Goal: Task Accomplishment & Management: Manage account settings

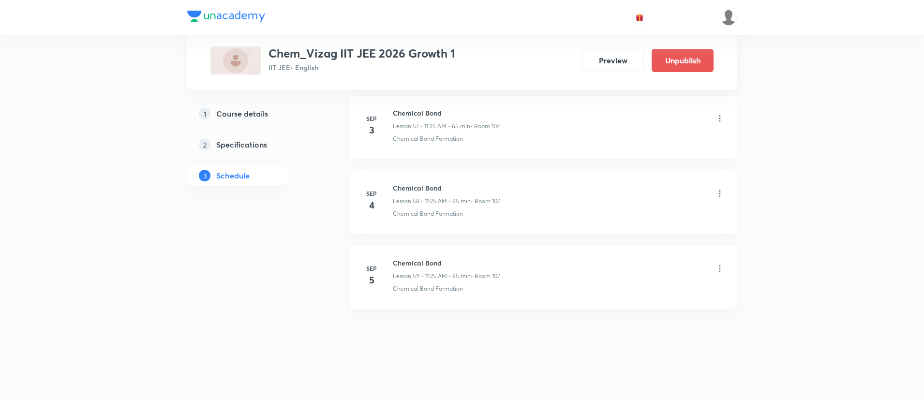
click at [719, 269] on icon at bounding box center [720, 269] width 10 height 10
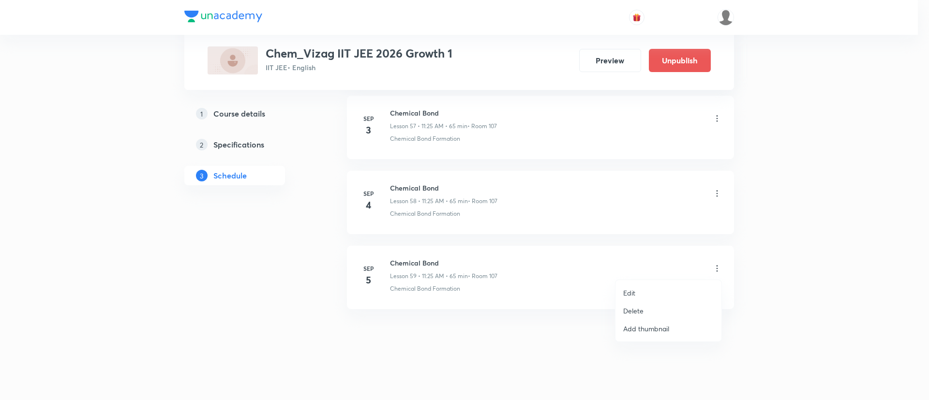
click at [642, 303] on li "Delete" at bounding box center [669, 311] width 106 height 18
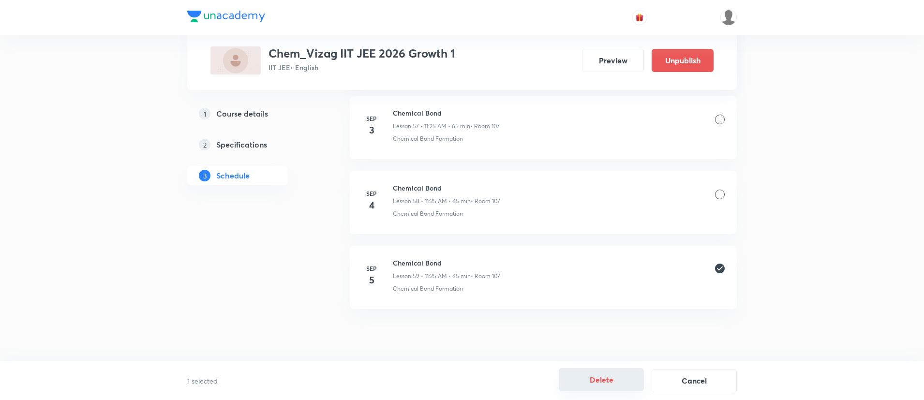
click at [616, 382] on button "Delete" at bounding box center [601, 379] width 85 height 23
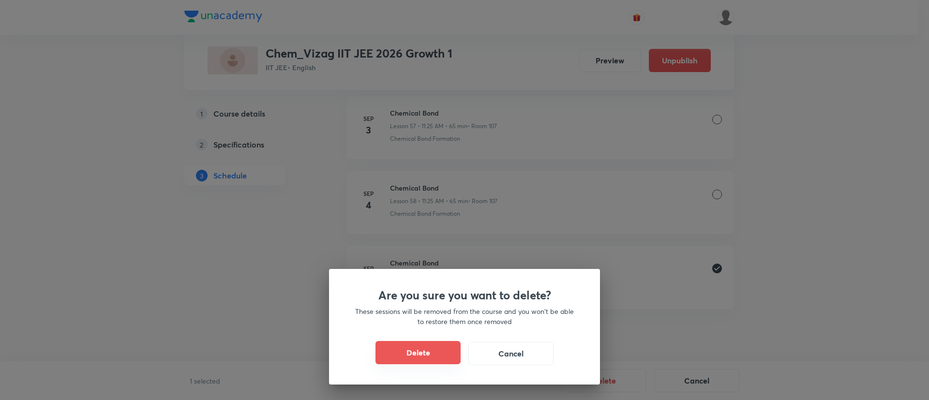
click at [405, 349] on button "Delete" at bounding box center [418, 352] width 85 height 23
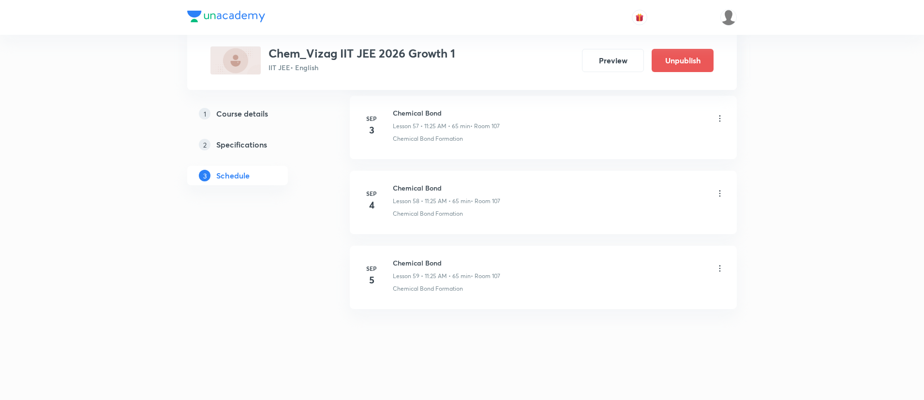
scroll to position [4727, 0]
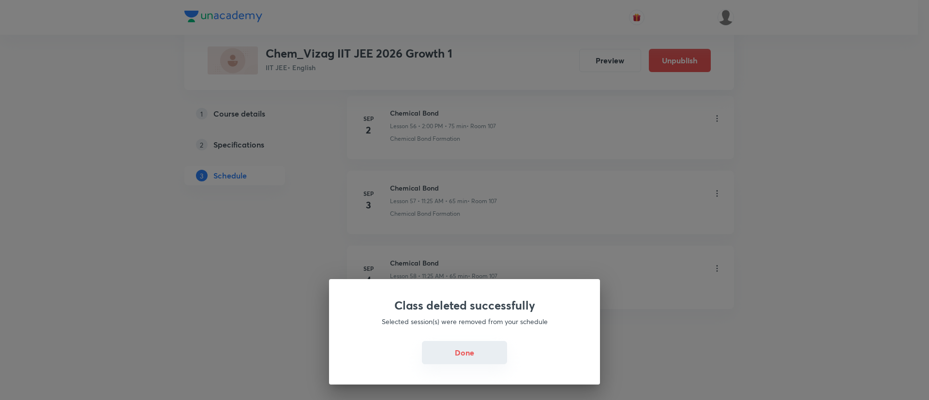
click at [490, 354] on button "Done" at bounding box center [464, 352] width 85 height 23
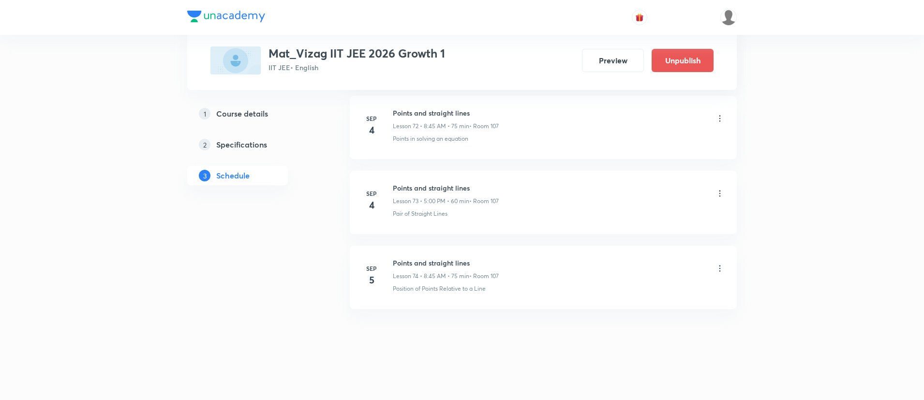
click at [718, 268] on icon at bounding box center [720, 269] width 10 height 10
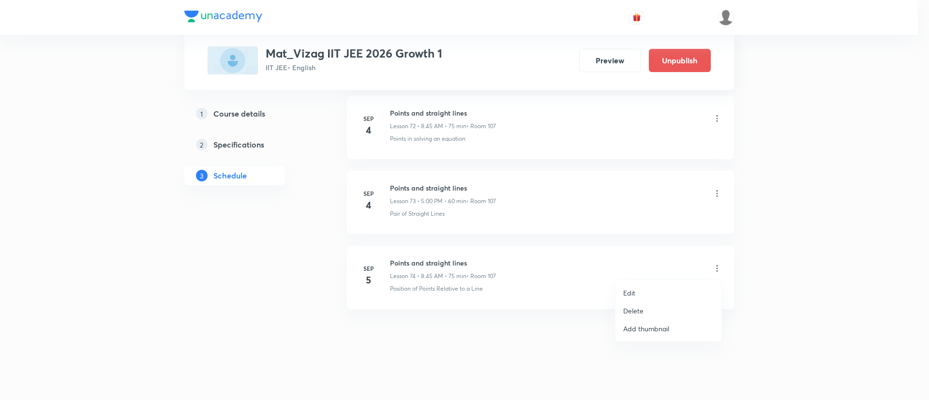
click at [677, 310] on li "Delete" at bounding box center [669, 311] width 106 height 18
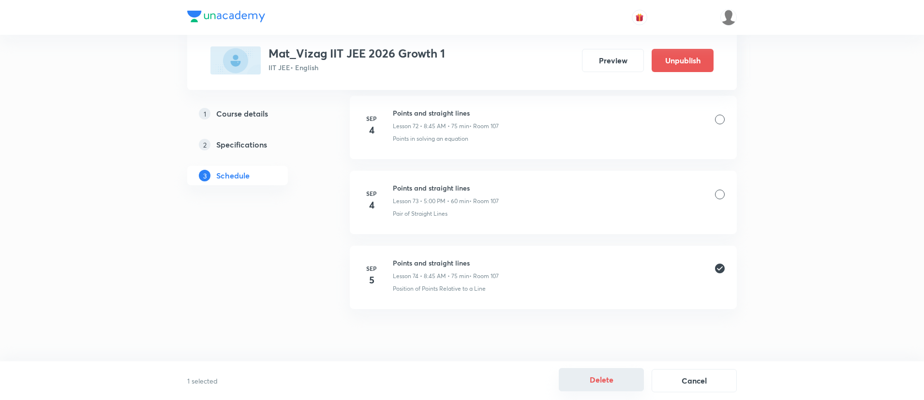
click at [579, 378] on button "Delete" at bounding box center [601, 379] width 85 height 23
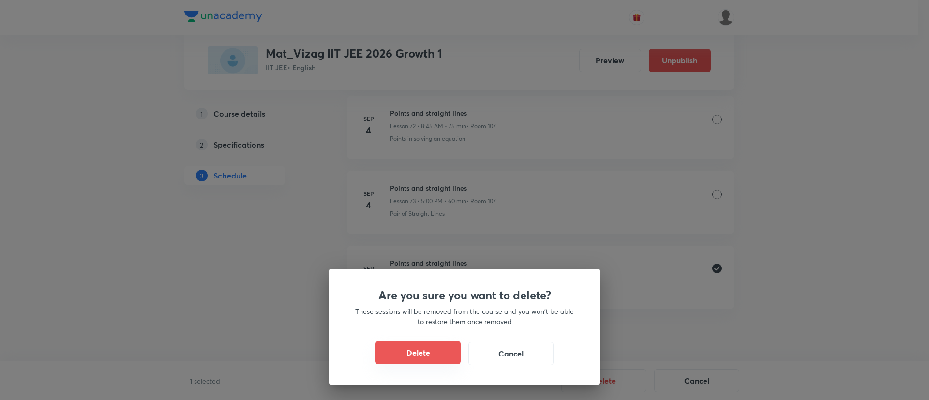
click at [391, 348] on button "Delete" at bounding box center [418, 352] width 85 height 23
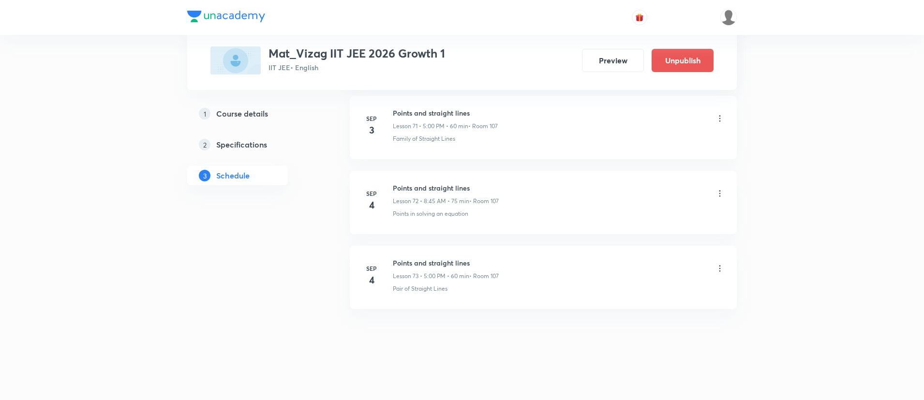
scroll to position [5914, 0]
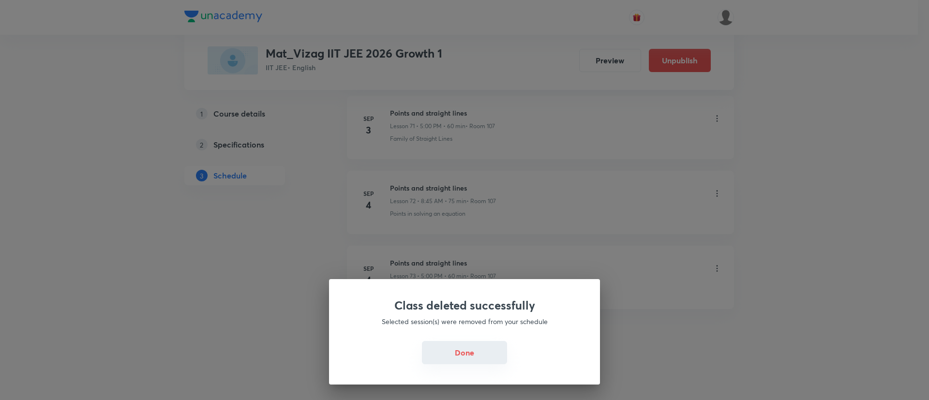
click at [456, 362] on button "Done" at bounding box center [464, 352] width 85 height 23
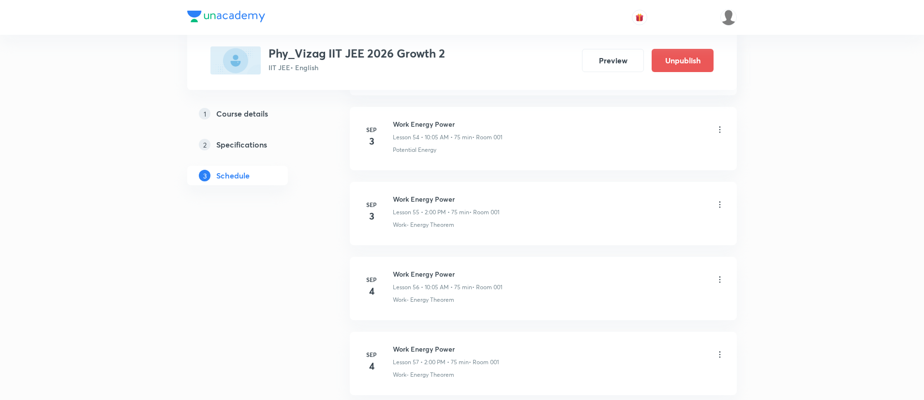
scroll to position [4788, 0]
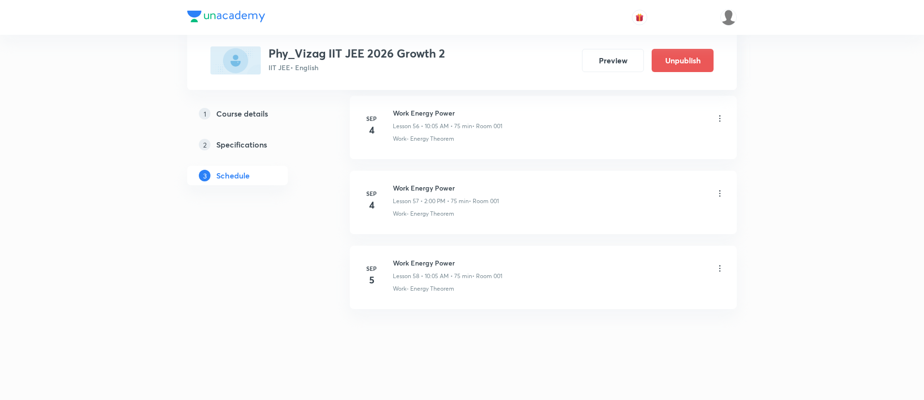
click at [716, 267] on icon at bounding box center [720, 269] width 10 height 10
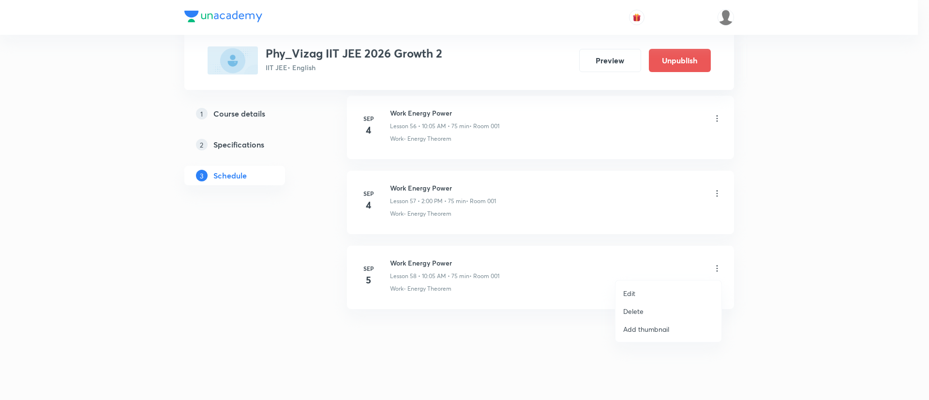
click at [674, 307] on li "Delete" at bounding box center [669, 311] width 106 height 18
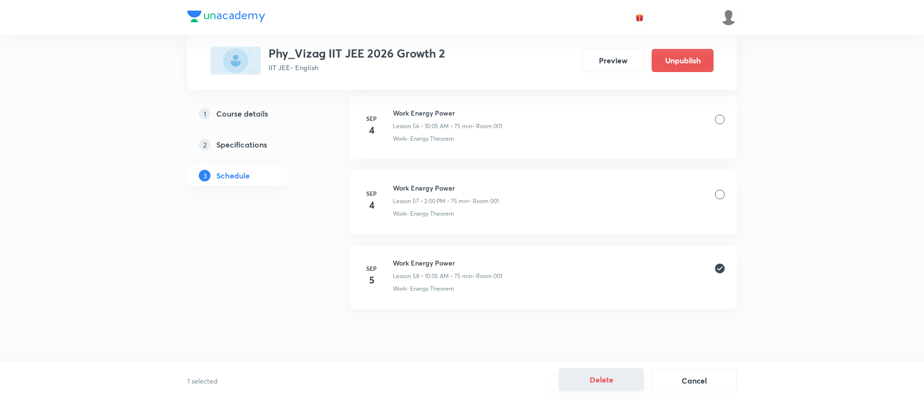
click at [602, 386] on button "Delete" at bounding box center [601, 379] width 85 height 23
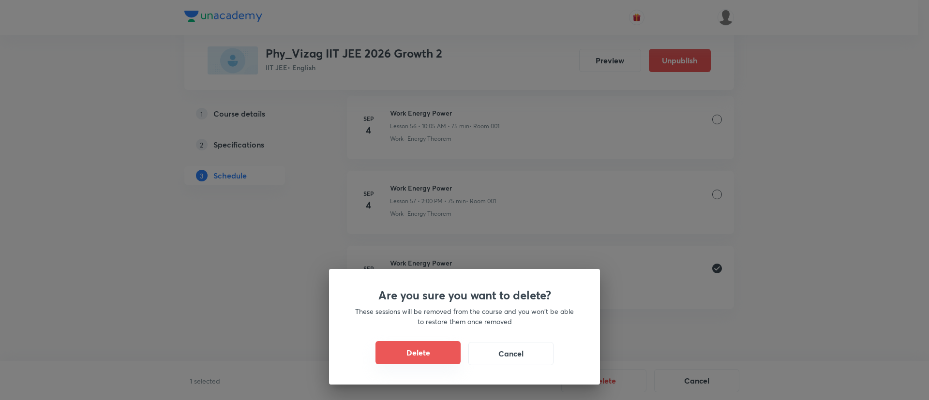
click at [401, 359] on button "Delete" at bounding box center [418, 352] width 85 height 23
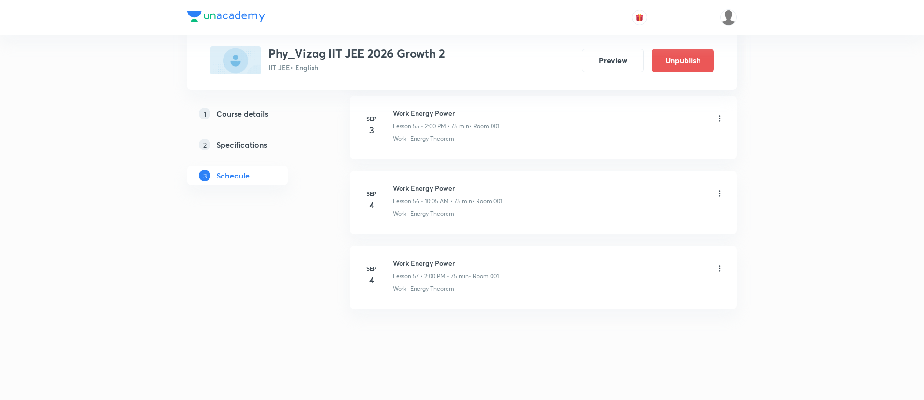
scroll to position [4713, 0]
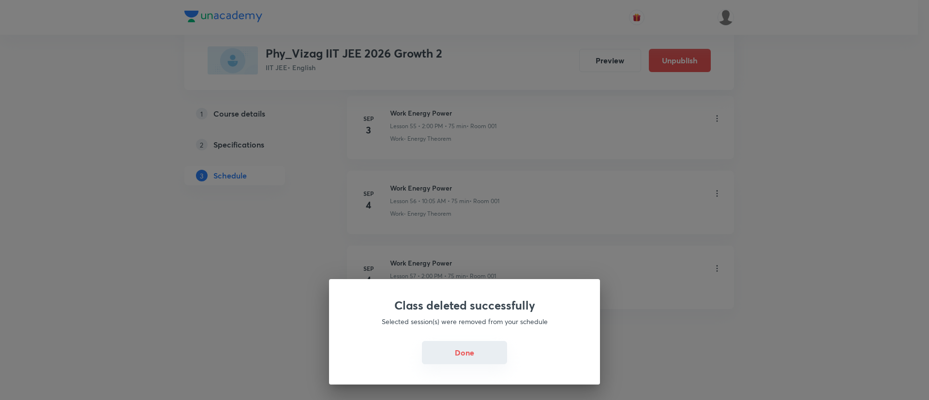
click at [484, 351] on button "Done" at bounding box center [464, 352] width 85 height 23
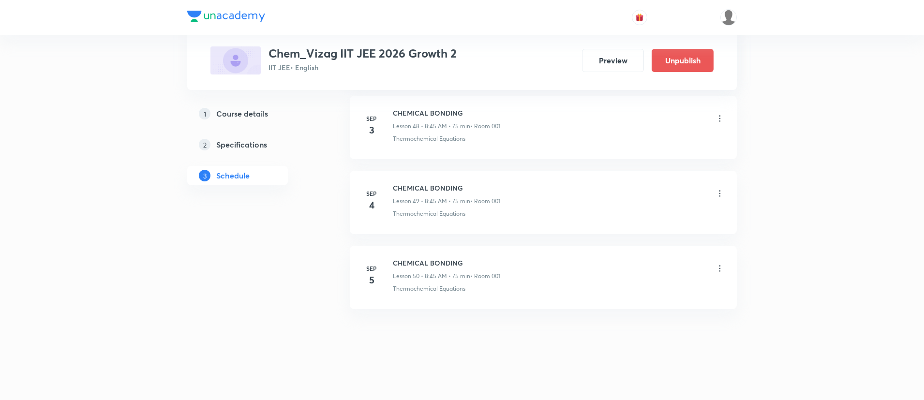
click at [719, 267] on icon at bounding box center [720, 269] width 10 height 10
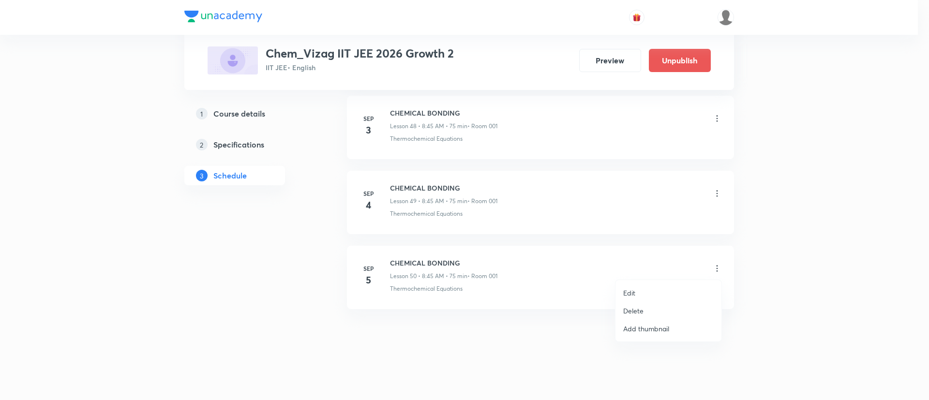
click at [673, 309] on li "Delete" at bounding box center [669, 311] width 106 height 18
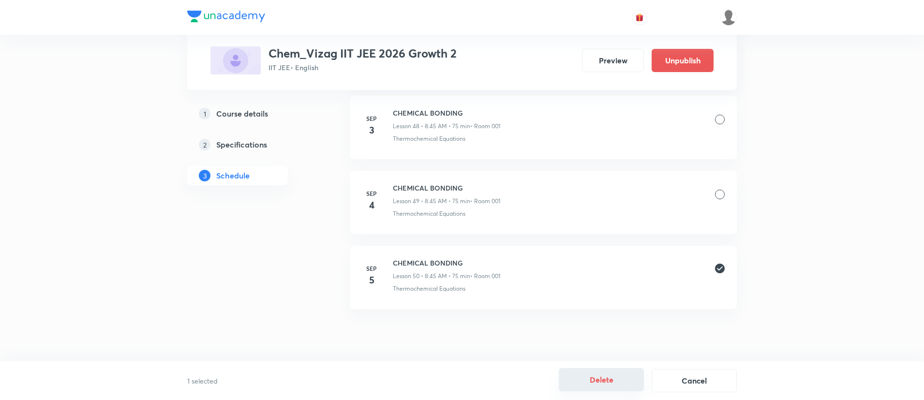
click at [574, 376] on button "Delete" at bounding box center [601, 379] width 85 height 23
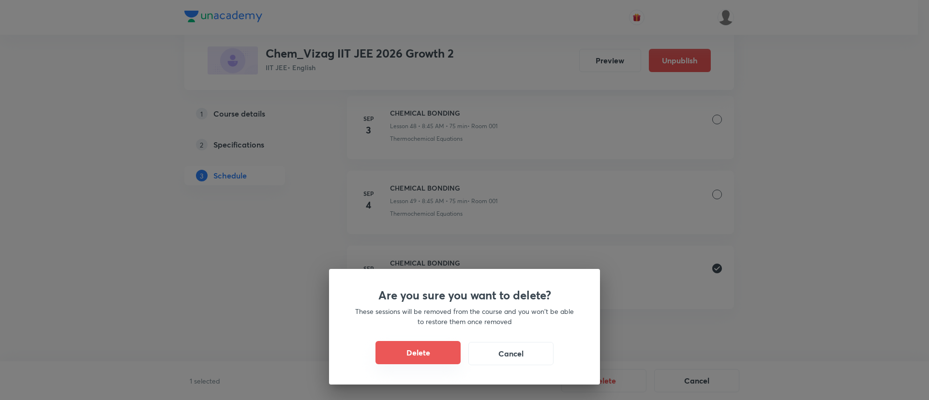
click at [439, 354] on button "Delete" at bounding box center [418, 352] width 85 height 23
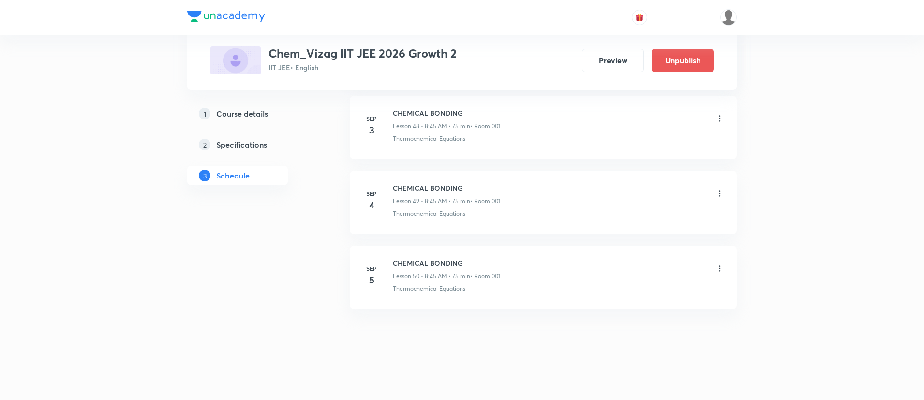
scroll to position [4051, 0]
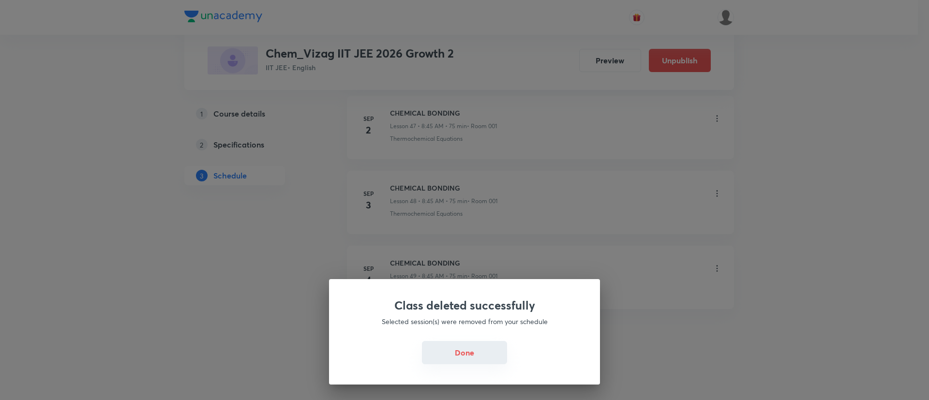
click at [439, 348] on button "Done" at bounding box center [464, 352] width 85 height 23
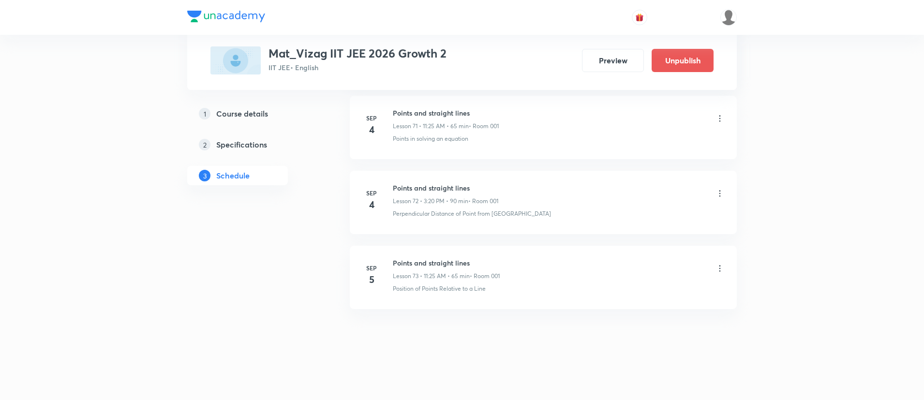
click at [719, 272] on icon at bounding box center [720, 269] width 10 height 10
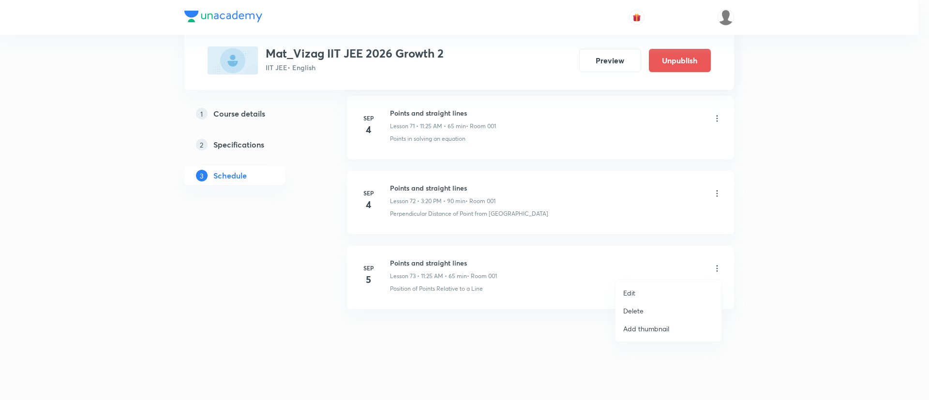
click at [660, 310] on li "Delete" at bounding box center [669, 311] width 106 height 18
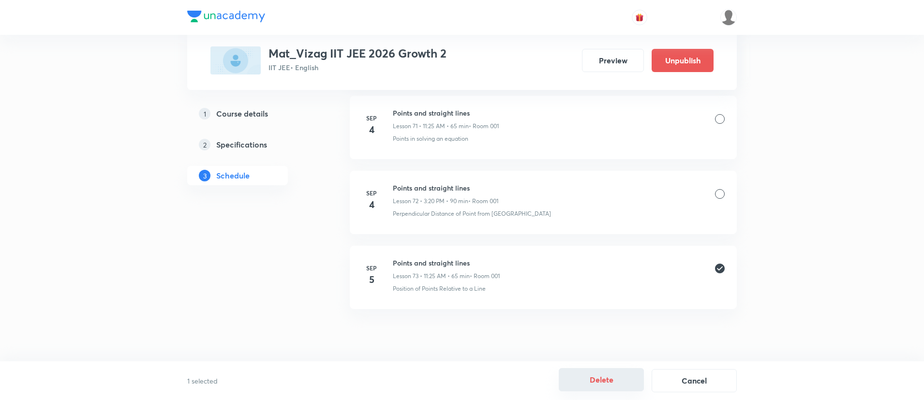
click at [603, 379] on button "Delete" at bounding box center [601, 379] width 85 height 23
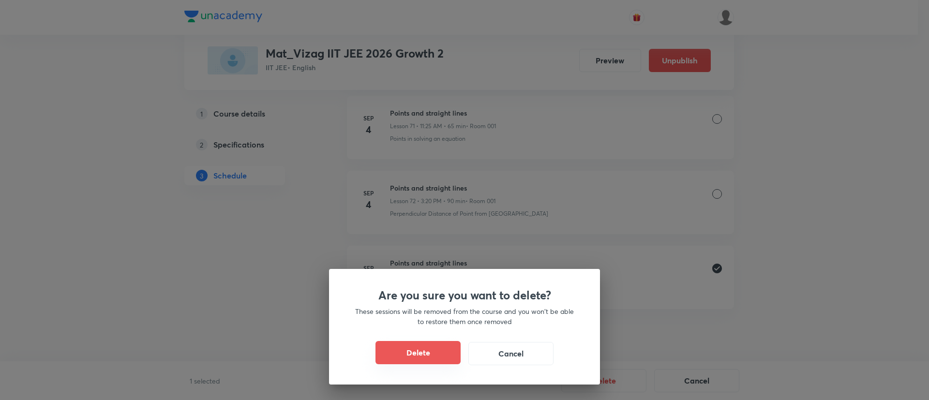
drag, startPoint x: 412, startPoint y: 338, endPoint x: 416, endPoint y: 346, distance: 8.5
click at [416, 346] on div "Are you sure you want to delete? These sessions will be removed from the course…" at bounding box center [464, 327] width 271 height 116
click at [416, 346] on button "Delete" at bounding box center [418, 352] width 85 height 23
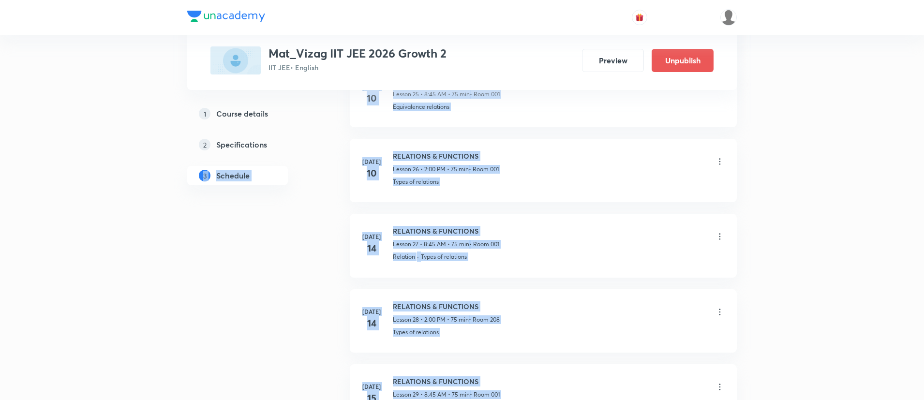
drag, startPoint x: 416, startPoint y: 346, endPoint x: 68, endPoint y: -45, distance: 522.7
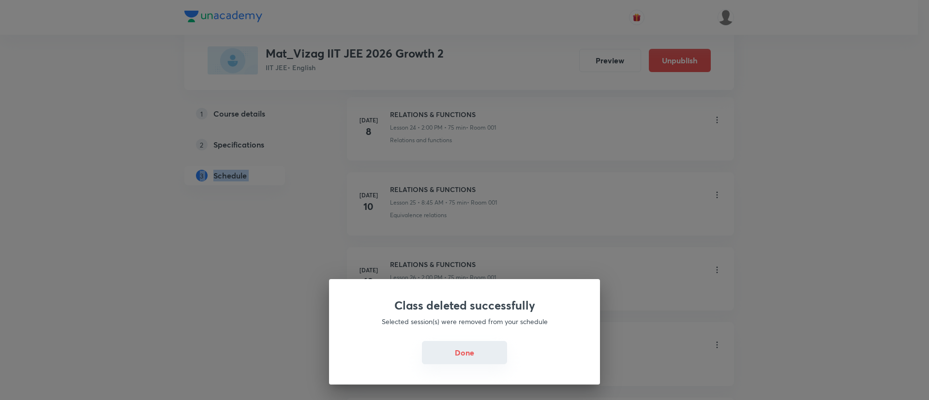
click at [473, 351] on button "Done" at bounding box center [464, 352] width 85 height 23
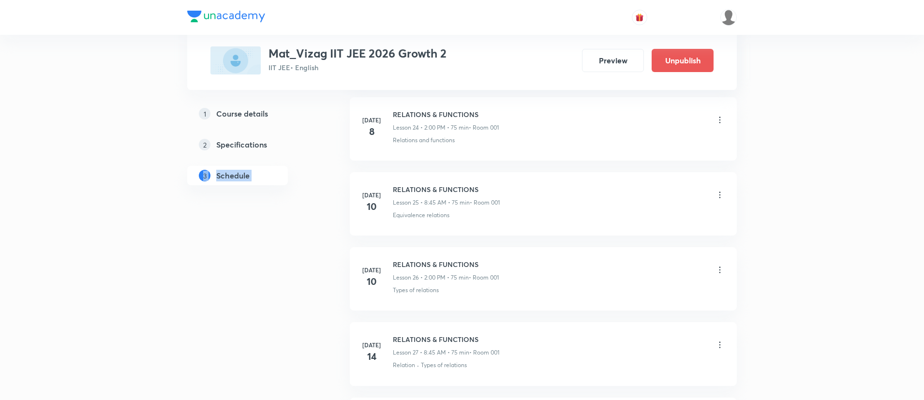
scroll to position [2801, 0]
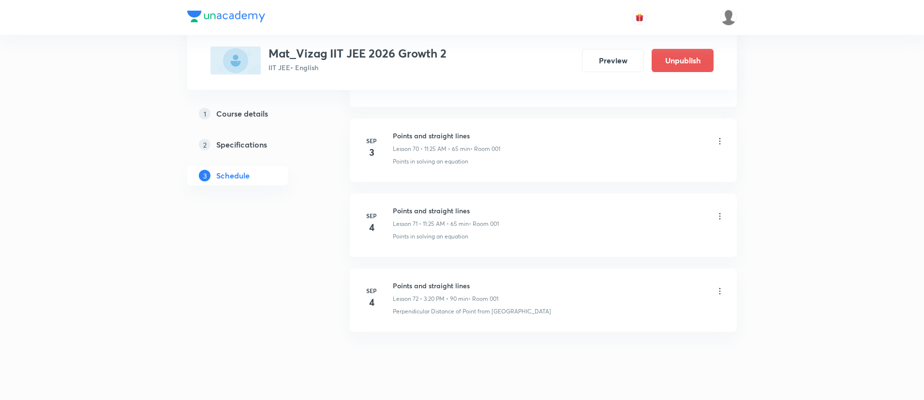
scroll to position [5839, 0]
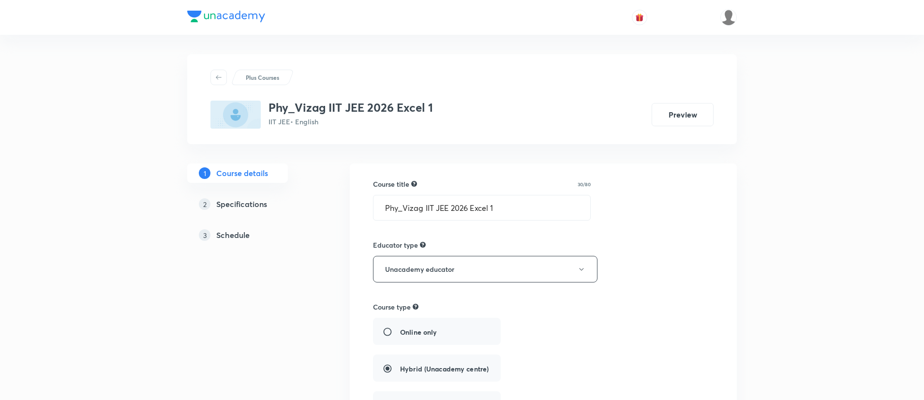
drag, startPoint x: 0, startPoint y: 0, endPoint x: 249, endPoint y: 233, distance: 341.0
click at [249, 233] on h5 "Schedule" at bounding box center [232, 235] width 33 height 12
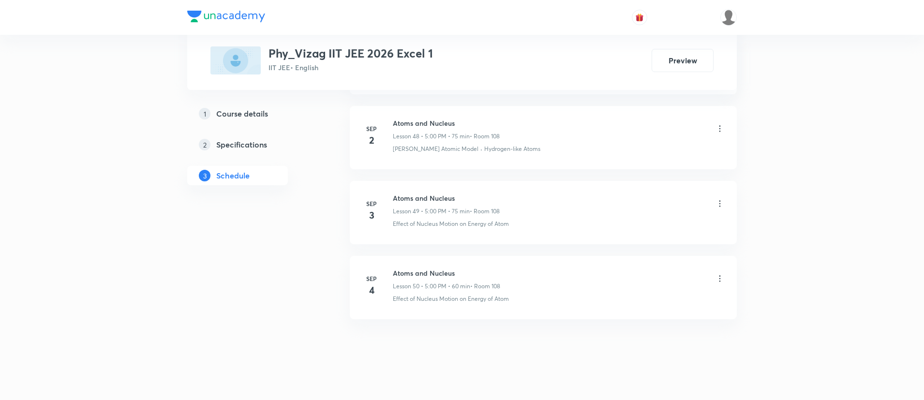
scroll to position [4188, 0]
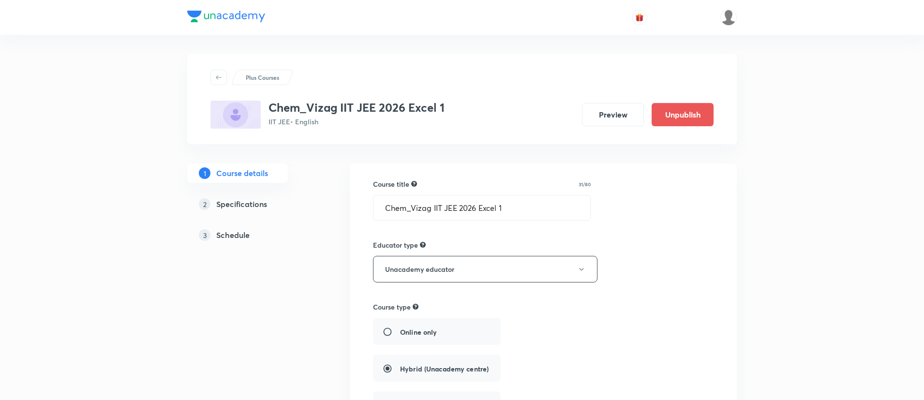
click at [232, 235] on h5 "Schedule" at bounding box center [232, 235] width 33 height 12
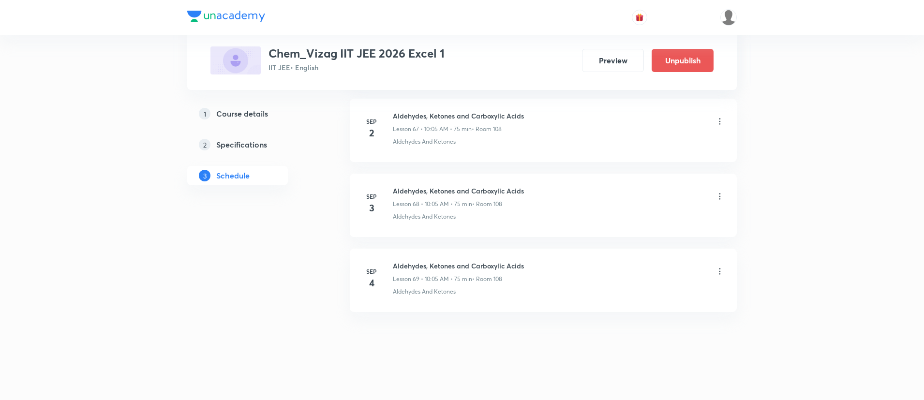
scroll to position [5552, 0]
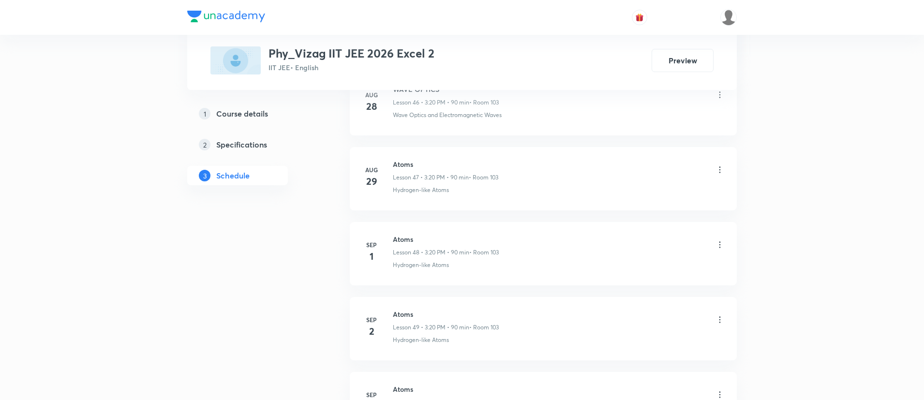
scroll to position [4276, 0]
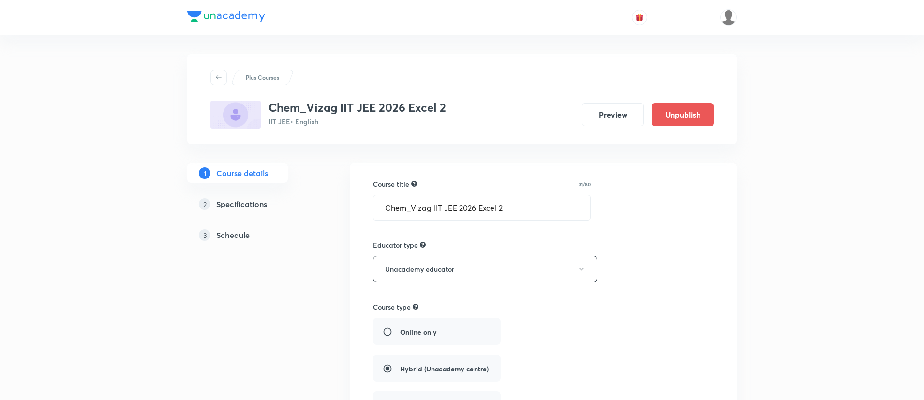
drag, startPoint x: 0, startPoint y: 0, endPoint x: 231, endPoint y: 236, distance: 330.3
click at [231, 236] on h5 "Schedule" at bounding box center [232, 235] width 33 height 12
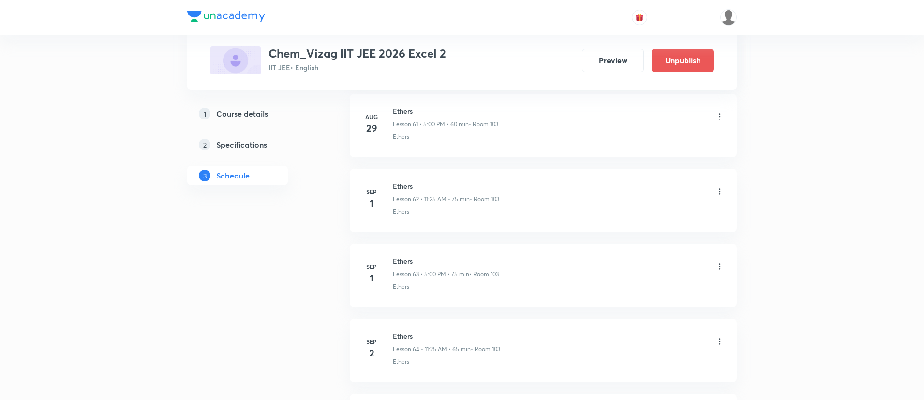
scroll to position [5327, 0]
